Goal: Register for event/course

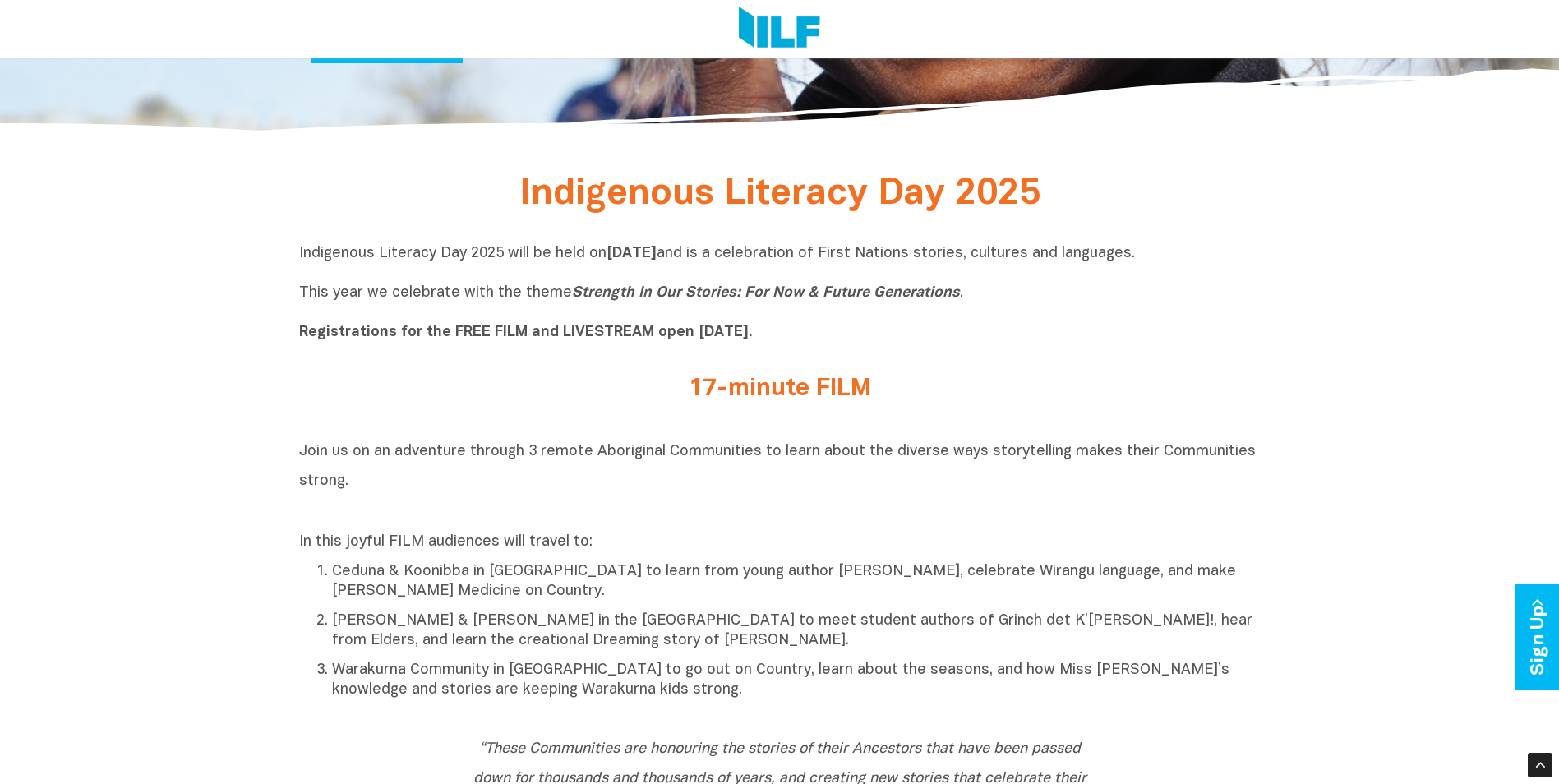
scroll to position [575, 0]
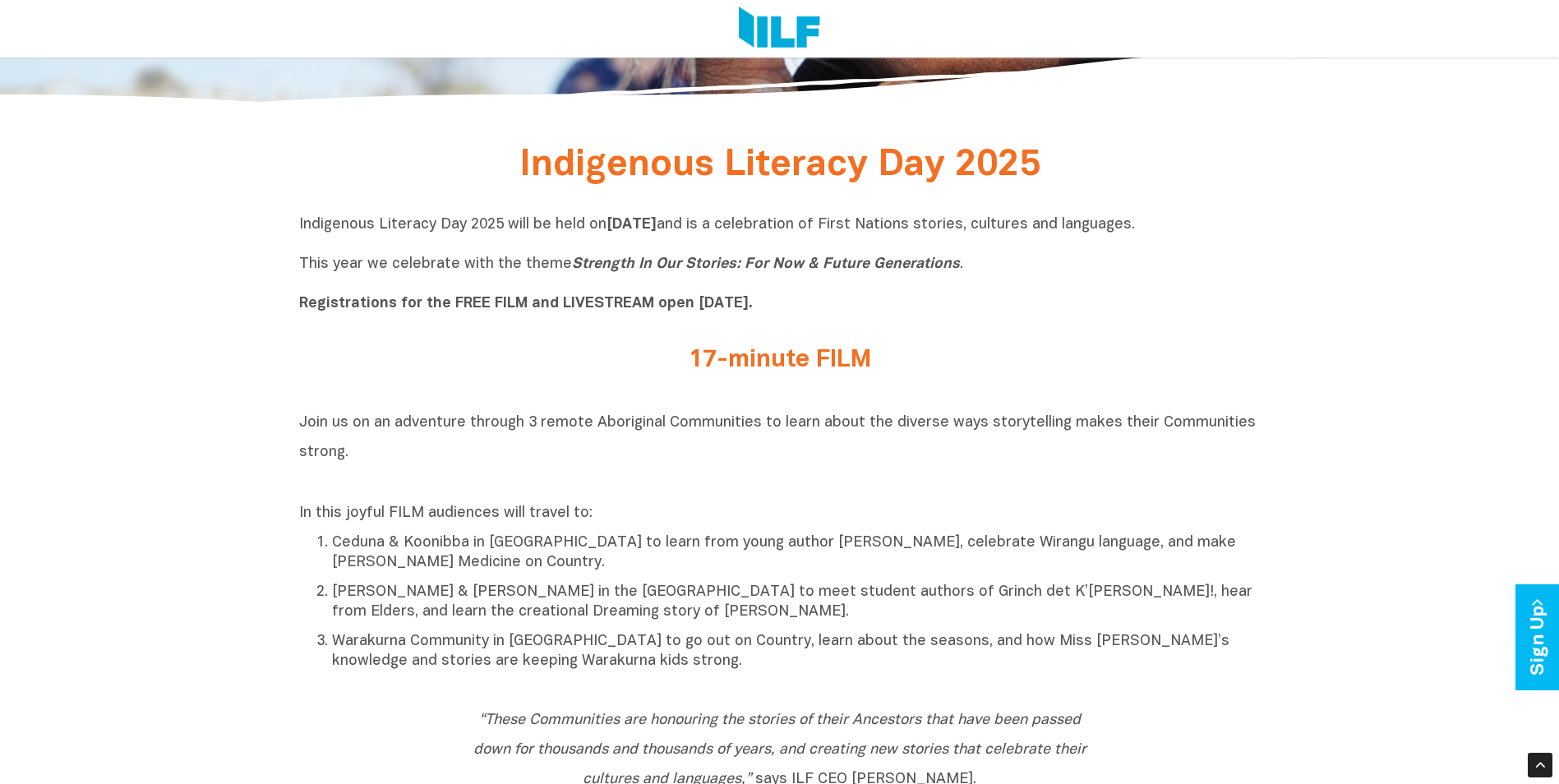
click at [762, 369] on h2 "17-minute FILM" at bounding box center [779, 360] width 616 height 27
click at [716, 297] on b "Registrations for the FREE FILM and LIVESTREAM open [DATE]." at bounding box center [525, 304] width 454 height 14
click at [402, 301] on b "Registrations for the FREE FILM and LIVESTREAM open [DATE]." at bounding box center [525, 304] width 454 height 14
click at [353, 311] on b "Registrations for the FREE FILM and LIVESTREAM open [DATE]." at bounding box center [525, 304] width 454 height 14
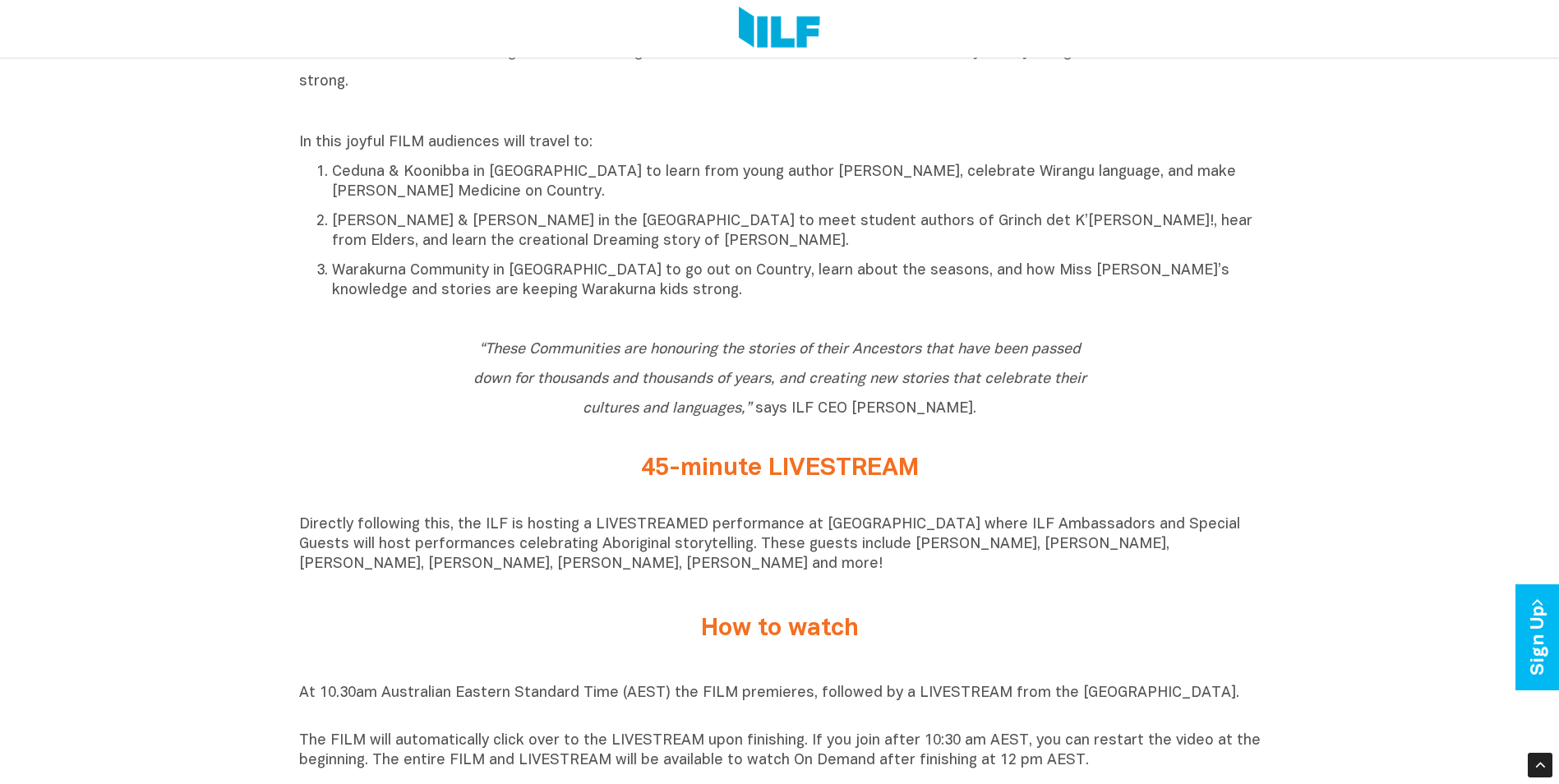
scroll to position [1150, 0]
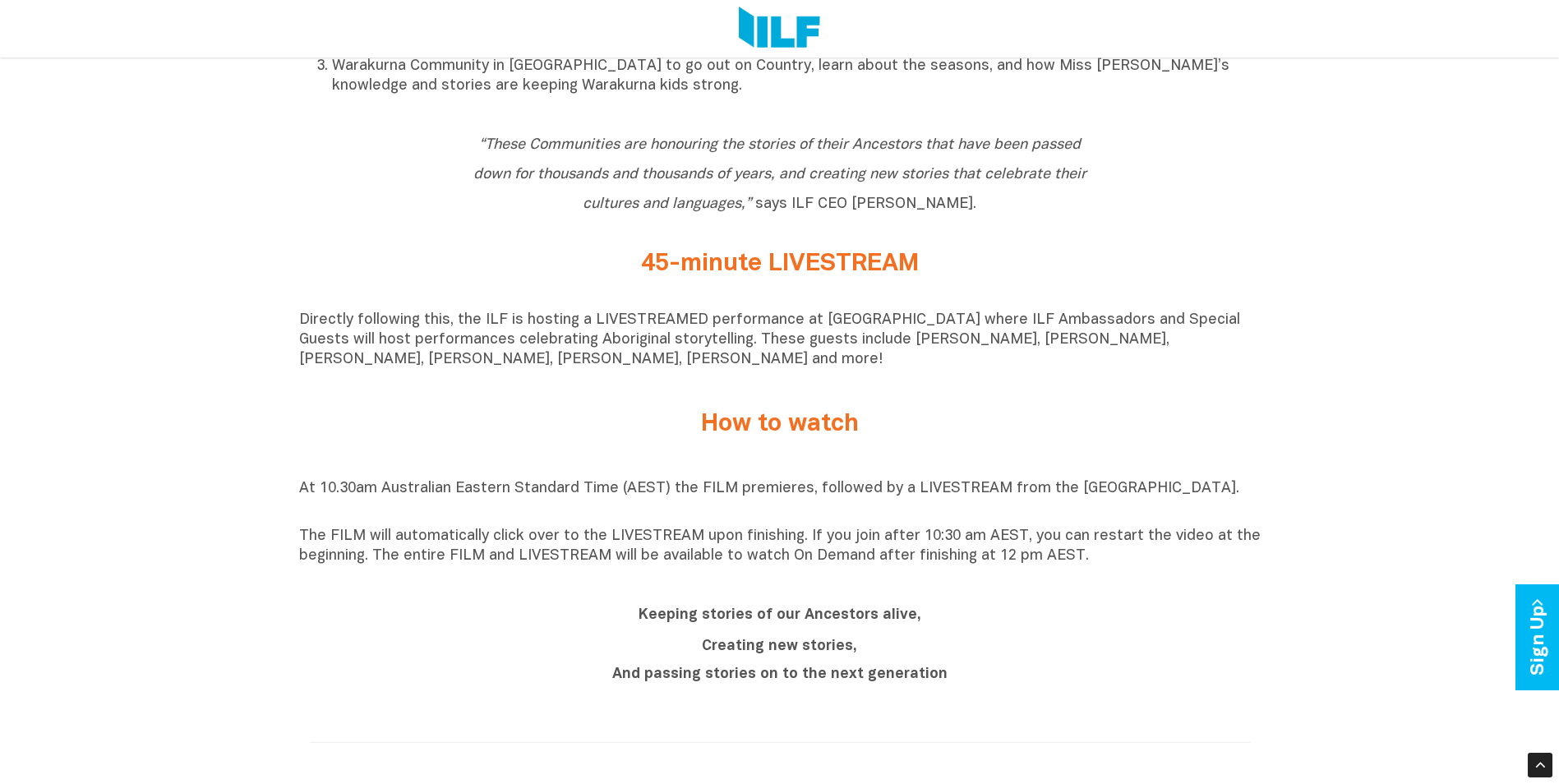
click at [702, 277] on h2 "45-minute LIVESTREAM" at bounding box center [779, 263] width 616 height 27
click at [757, 433] on h2 "How to watch" at bounding box center [779, 424] width 616 height 27
click at [442, 555] on p "The FILM will automatically click over to the LIVESTREAM upon finishing. If you…" at bounding box center [779, 546] width 961 height 40
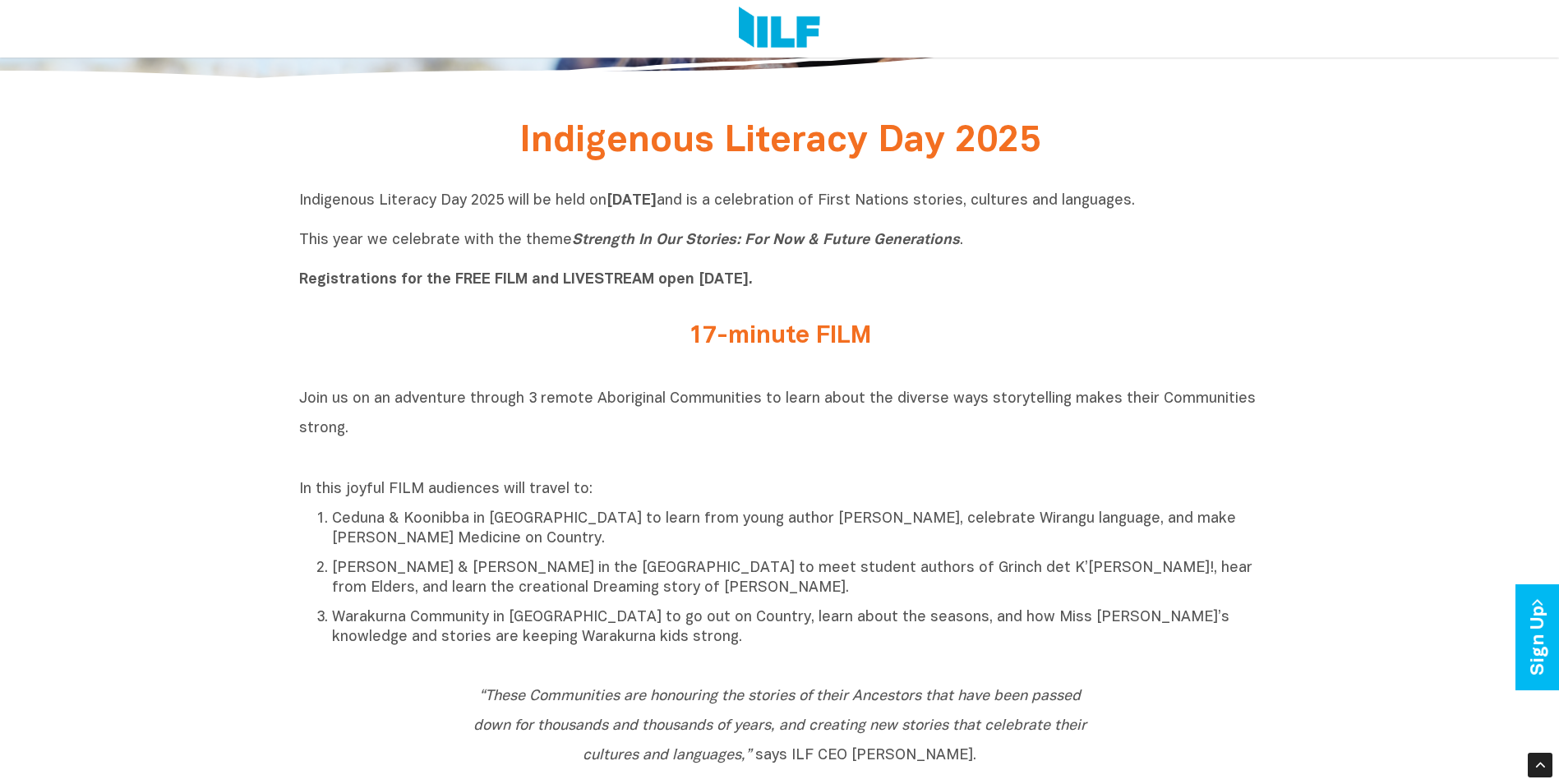
scroll to position [493, 0]
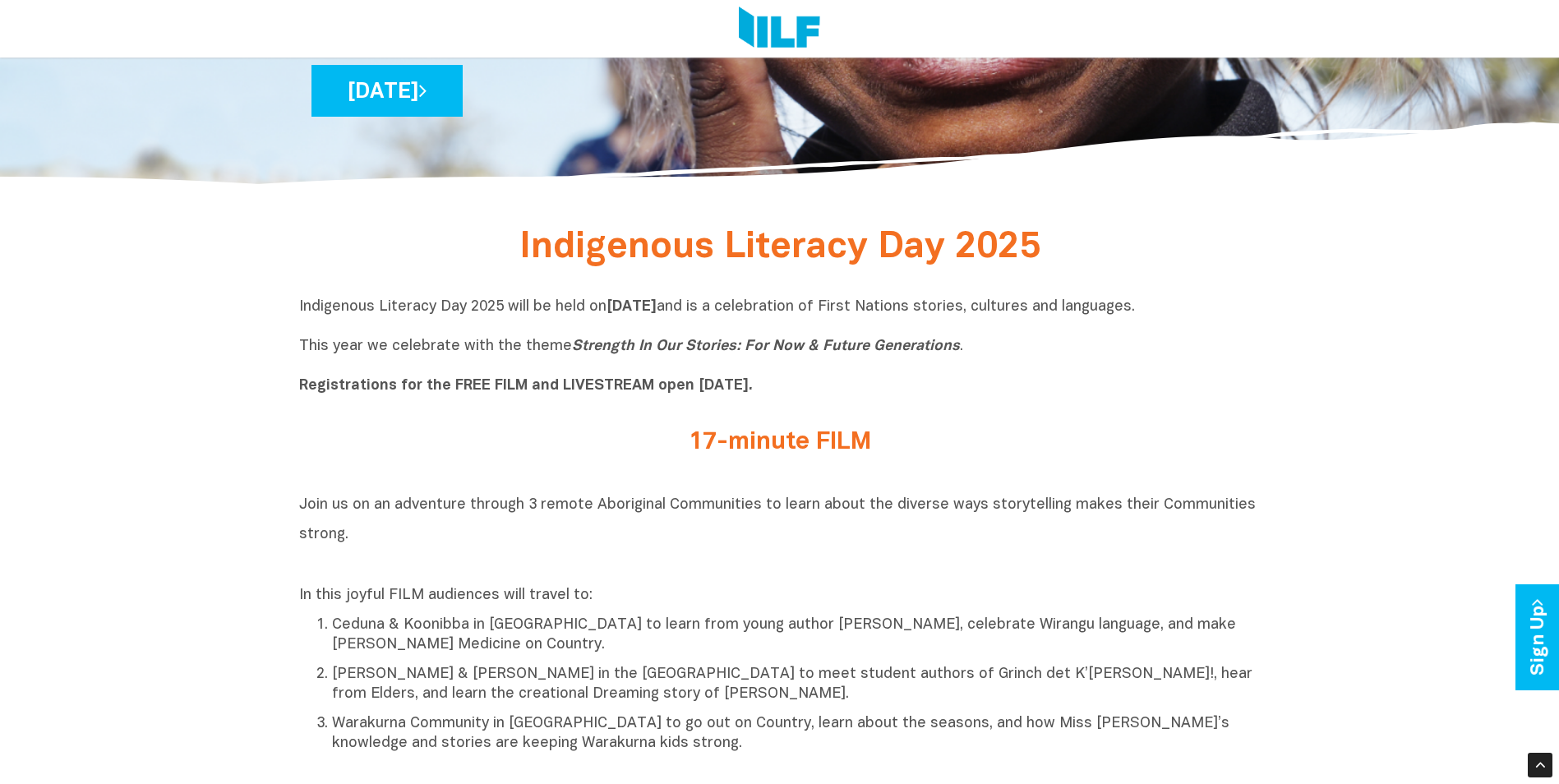
click at [657, 305] on b "[DATE]" at bounding box center [631, 307] width 50 height 14
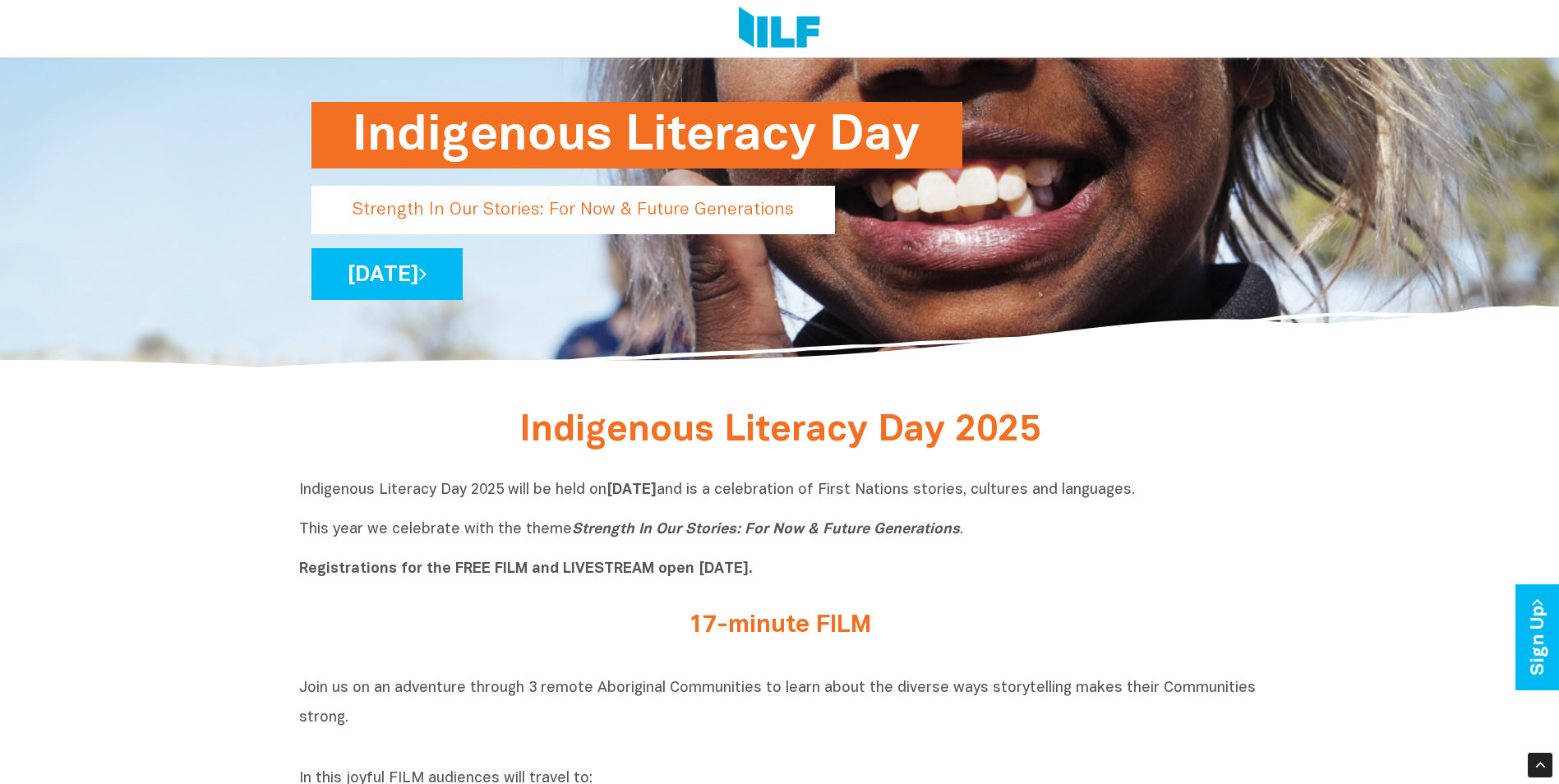
scroll to position [0, 0]
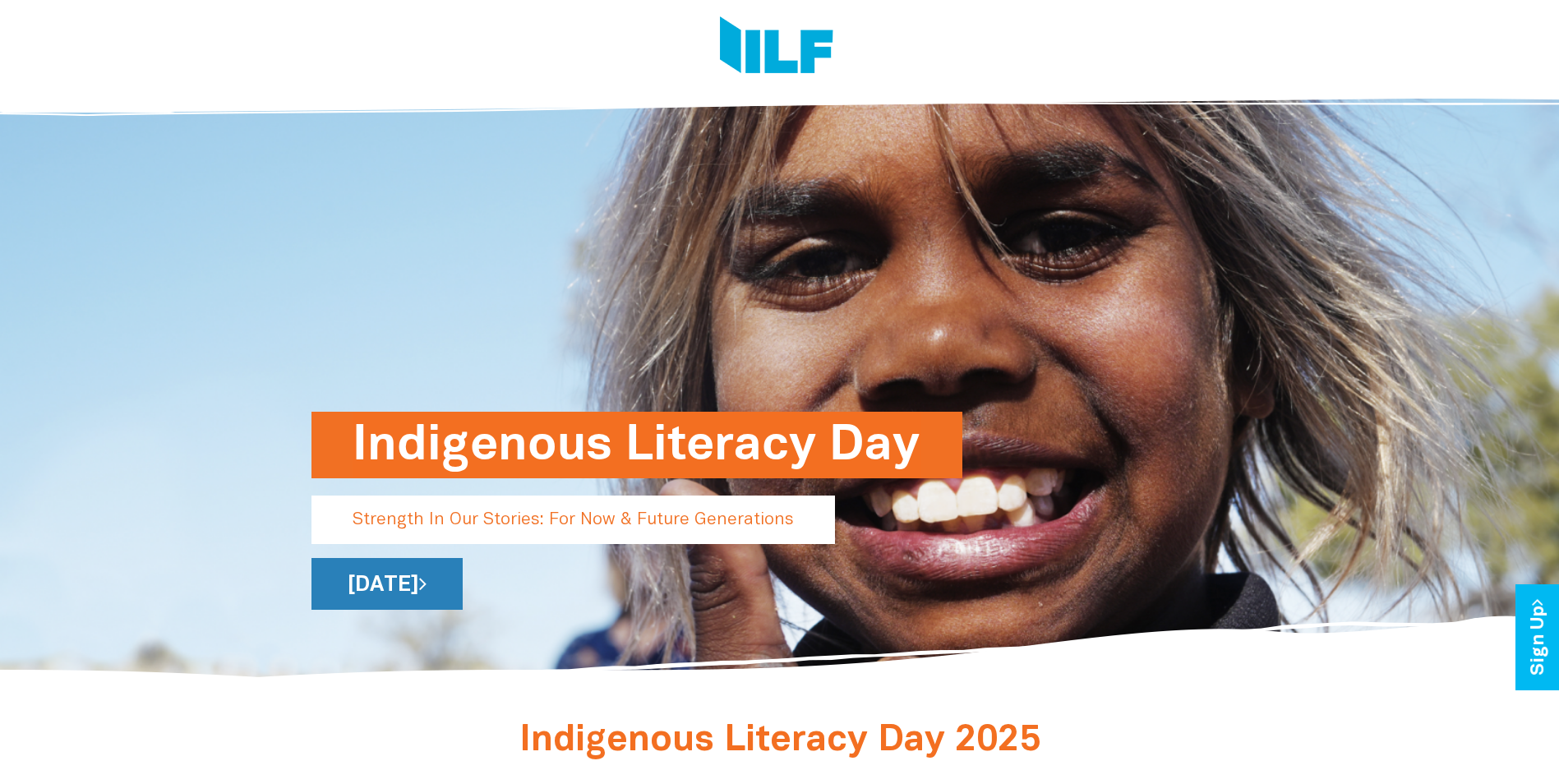
click at [463, 597] on link "[DATE]" at bounding box center [387, 583] width 152 height 52
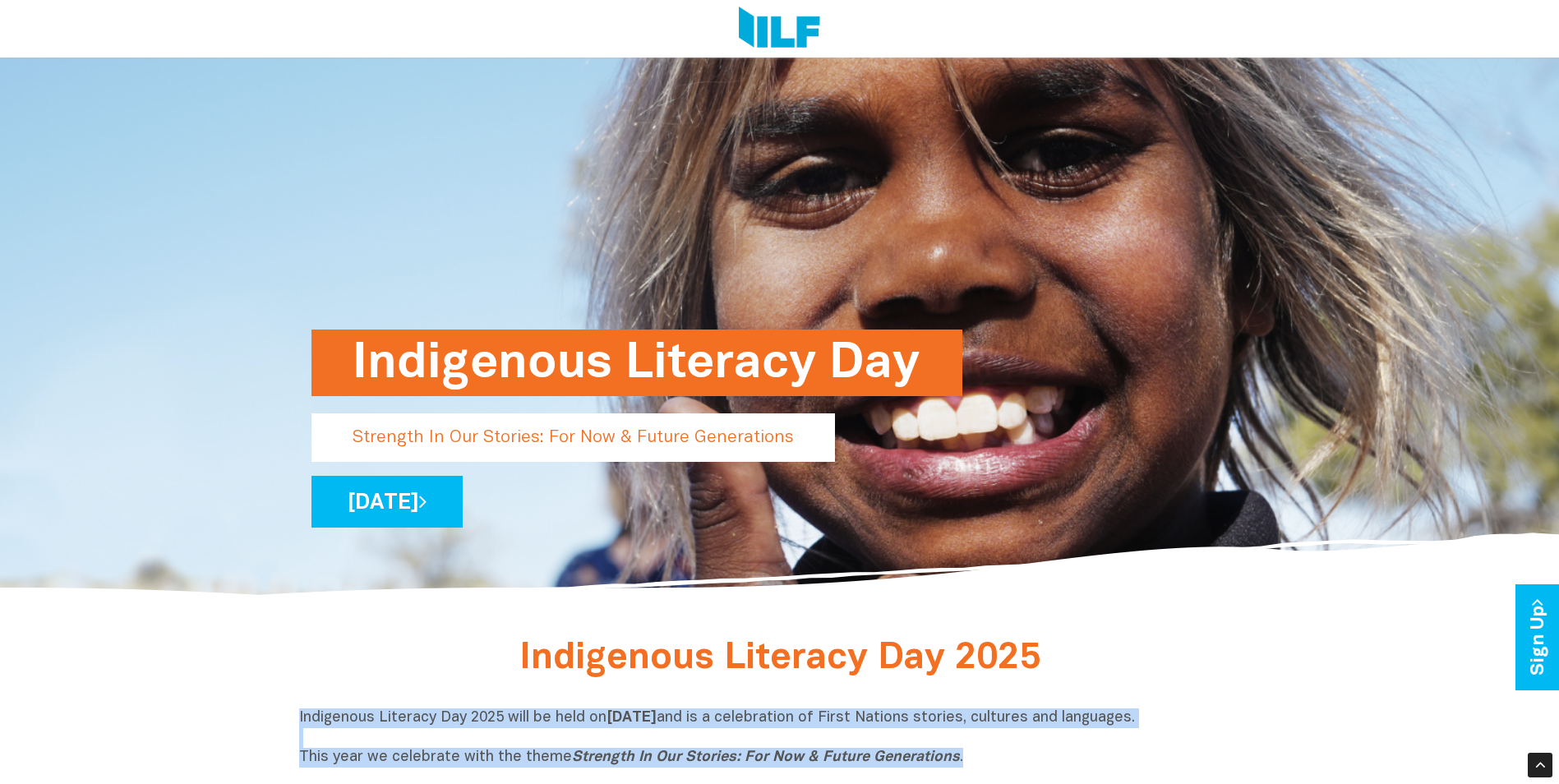
scroll to position [165, 0]
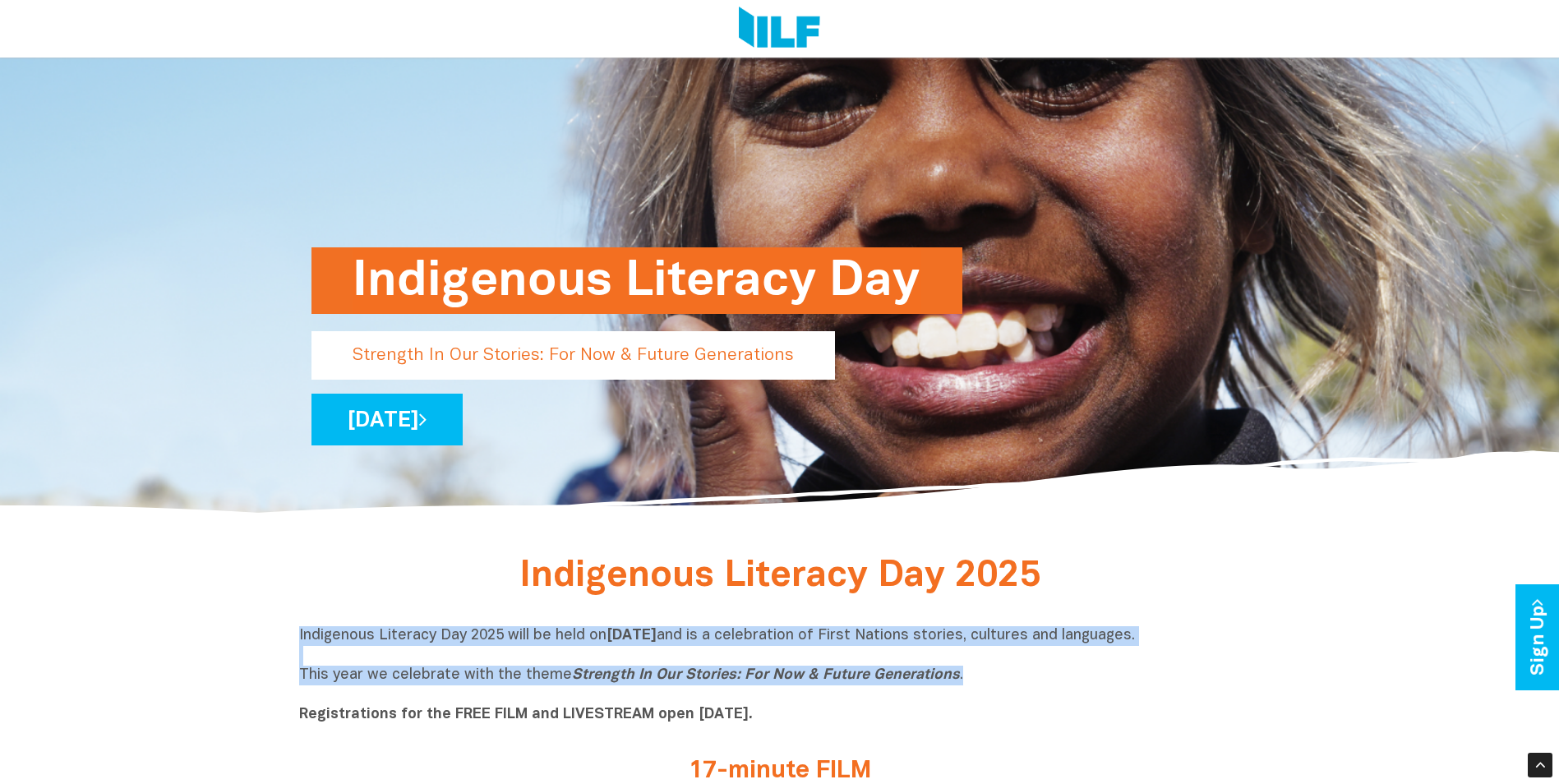
drag, startPoint x: 291, startPoint y: 723, endPoint x: 961, endPoint y: 682, distance: 671.3
copy p "Indigenous Literacy Day 2025 will be held on Wednesday 3 September and is a cel…"
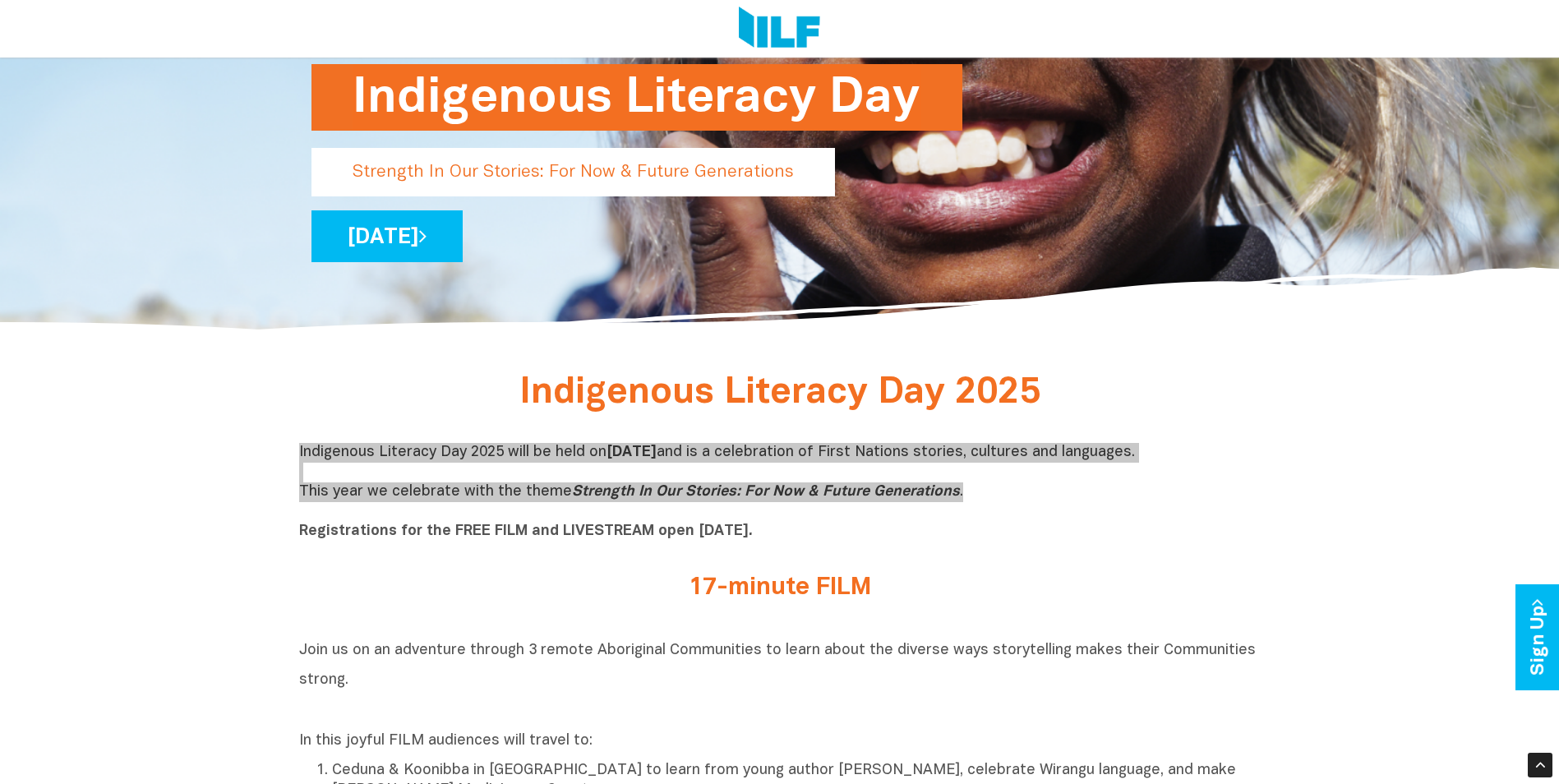
scroll to position [410, 0]
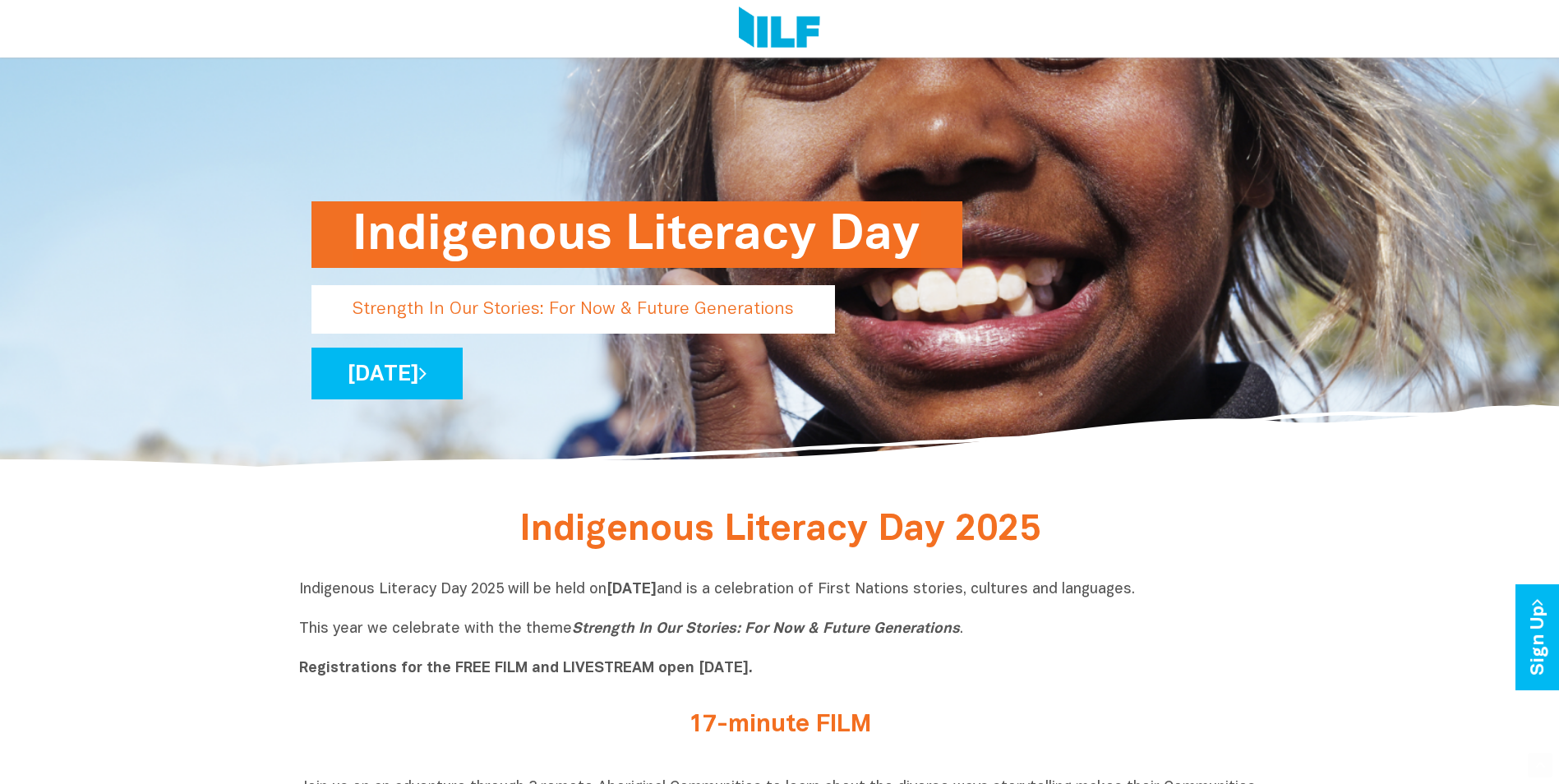
scroll to position [410, 0]
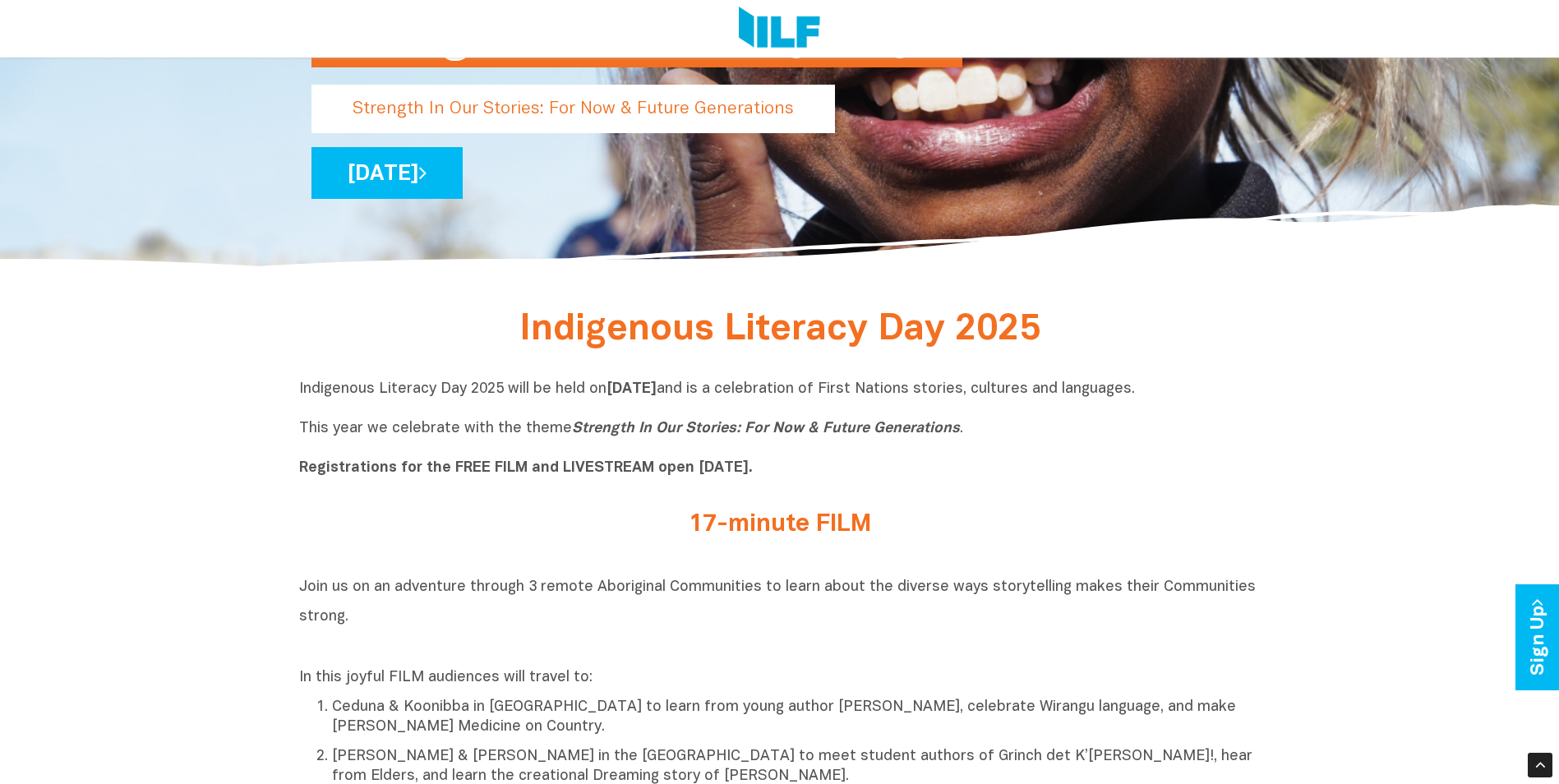
click at [452, 115] on p "Strength In Our Stories: For Now & Future Generations" at bounding box center [573, 108] width 523 height 48
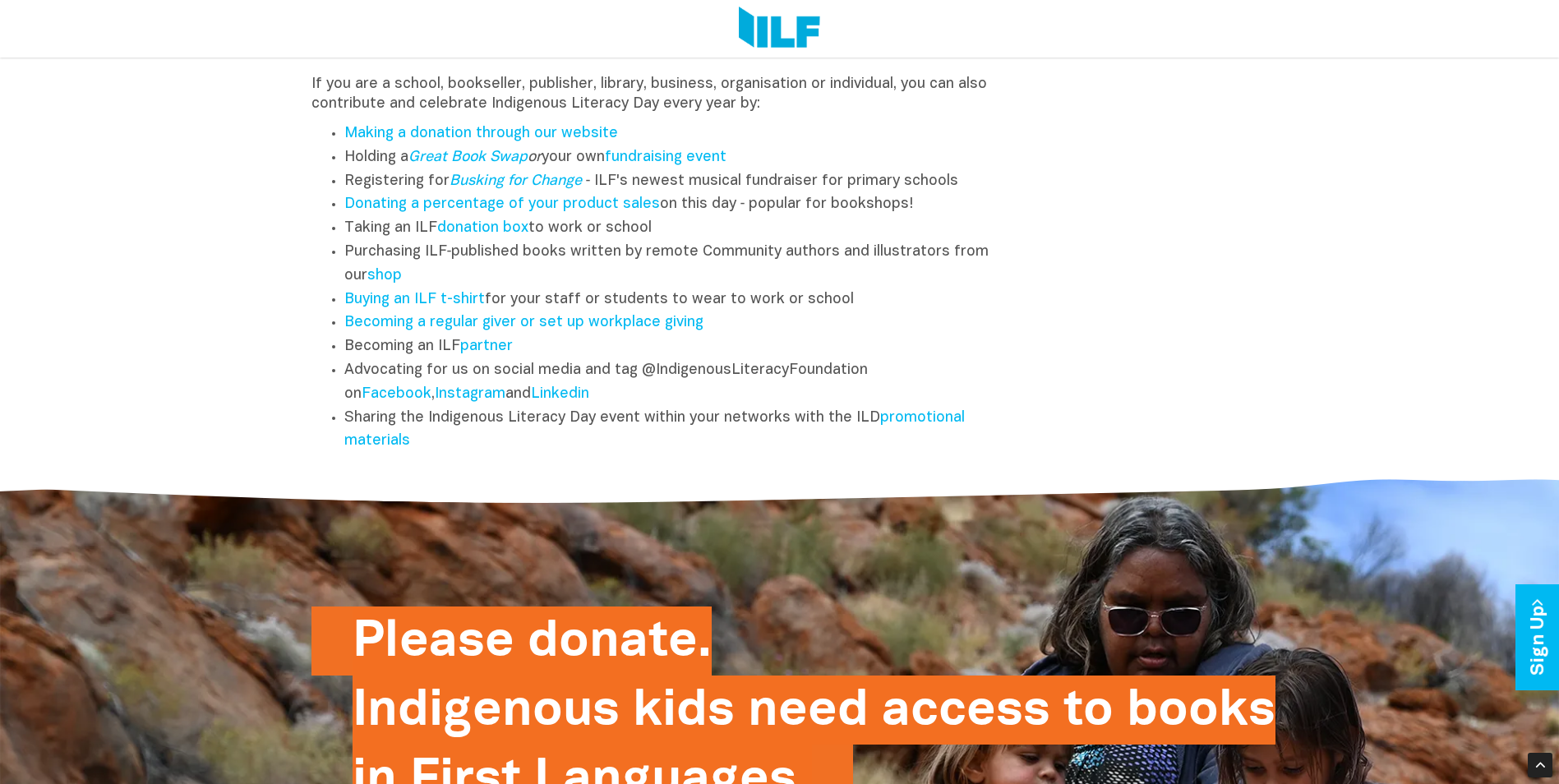
scroll to position [2163, 0]
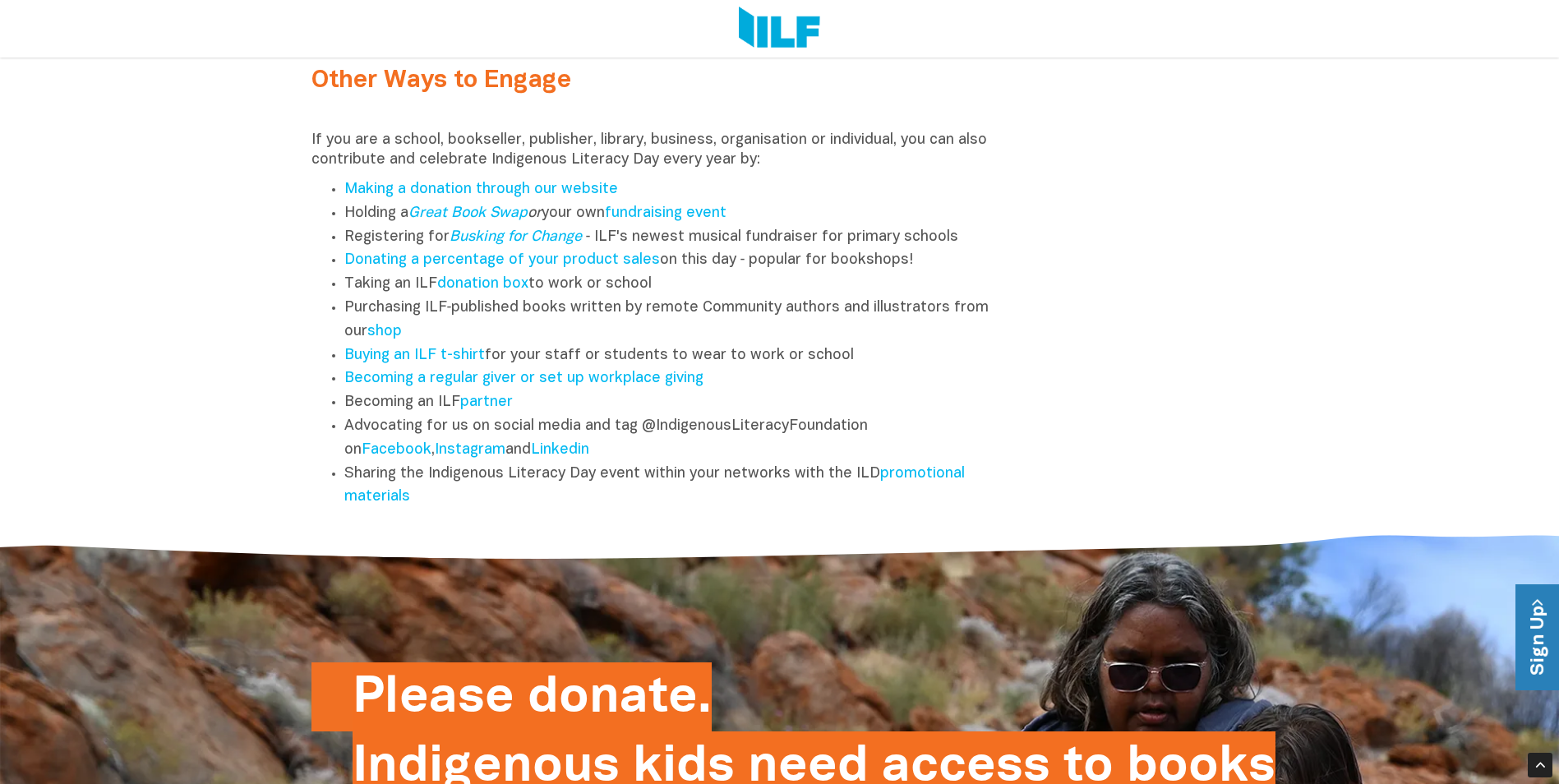
click at [1529, 617] on link "Sign Up" at bounding box center [1539, 637] width 47 height 106
